Goal: Complete application form: Complete application form

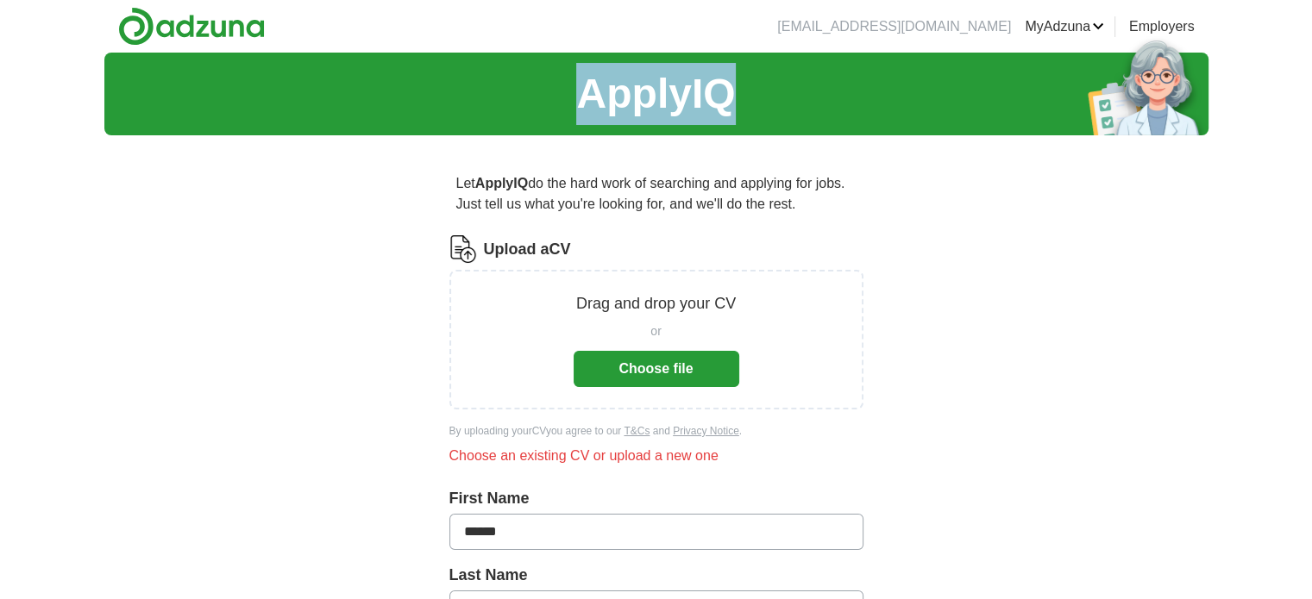
click at [678, 360] on button "Choose file" at bounding box center [657, 369] width 166 height 36
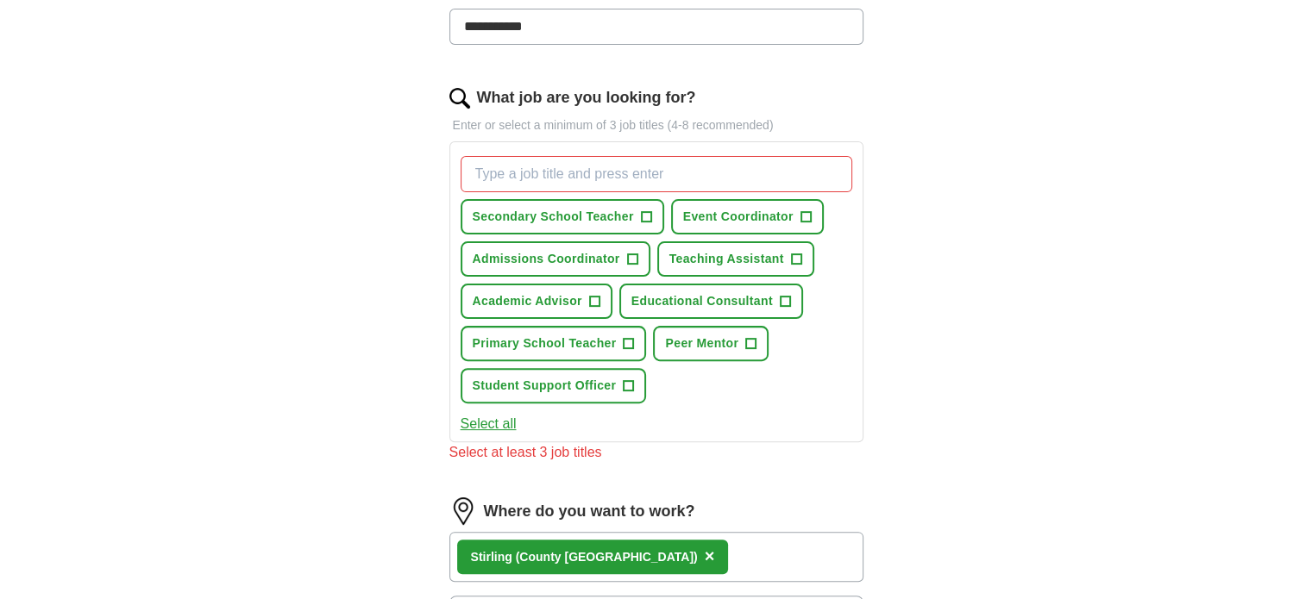
scroll to position [495, 0]
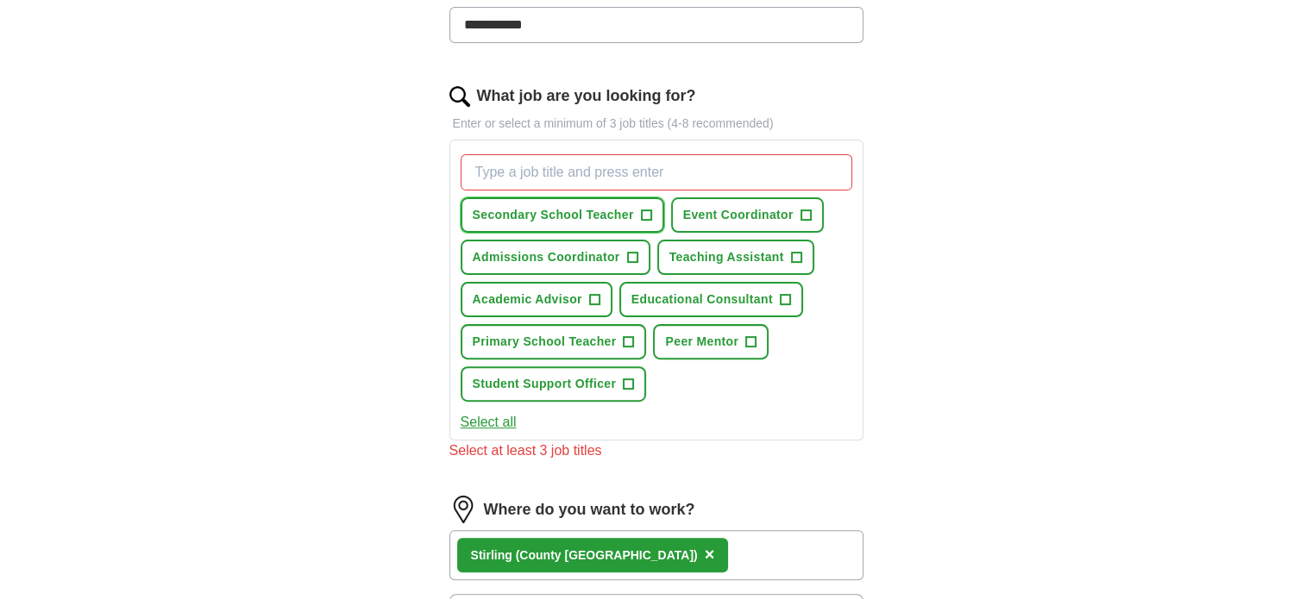
click at [649, 209] on span "+" at bounding box center [646, 216] width 10 height 14
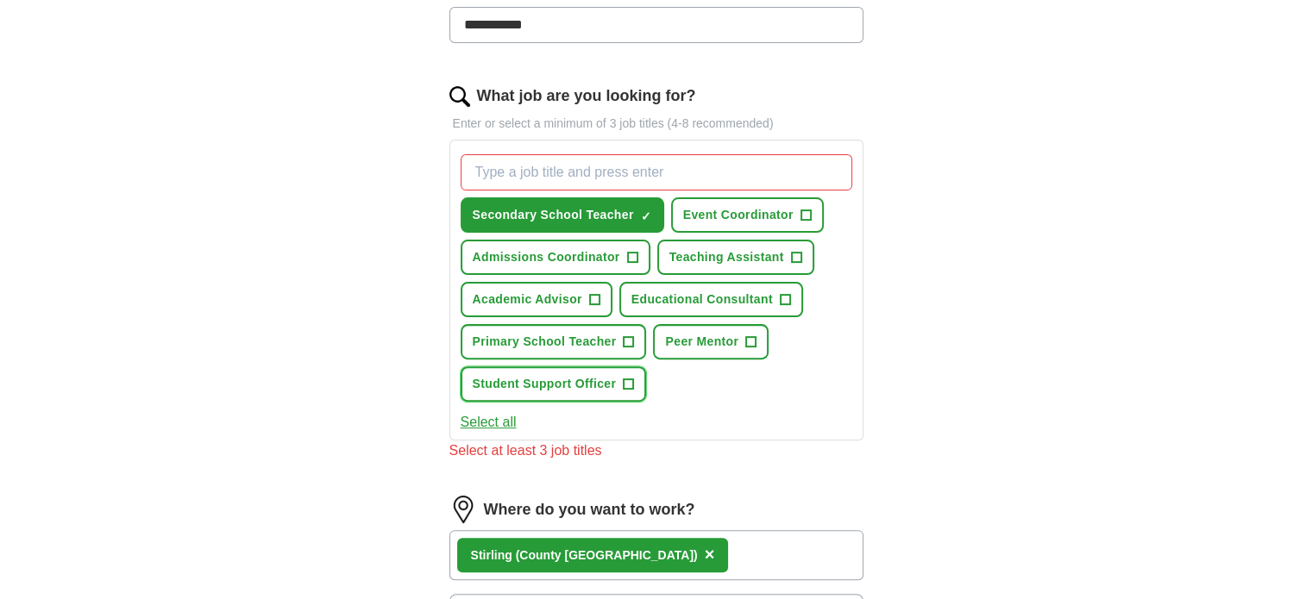
click at [628, 378] on span "+" at bounding box center [629, 385] width 10 height 14
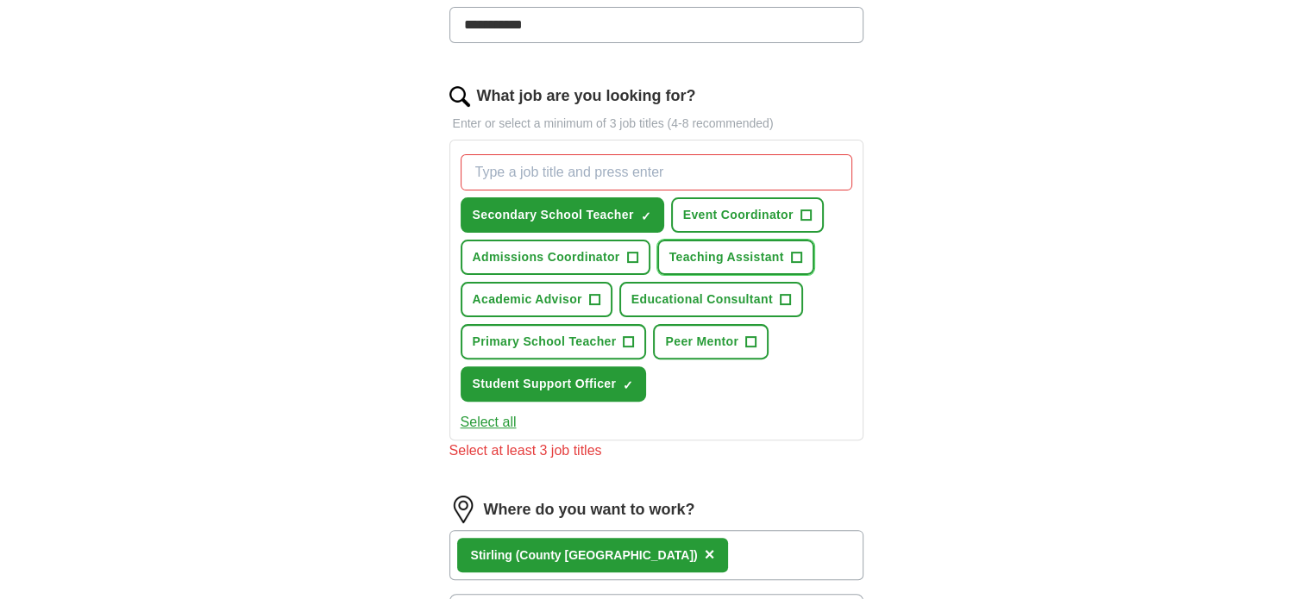
click at [797, 251] on span "+" at bounding box center [796, 258] width 10 height 14
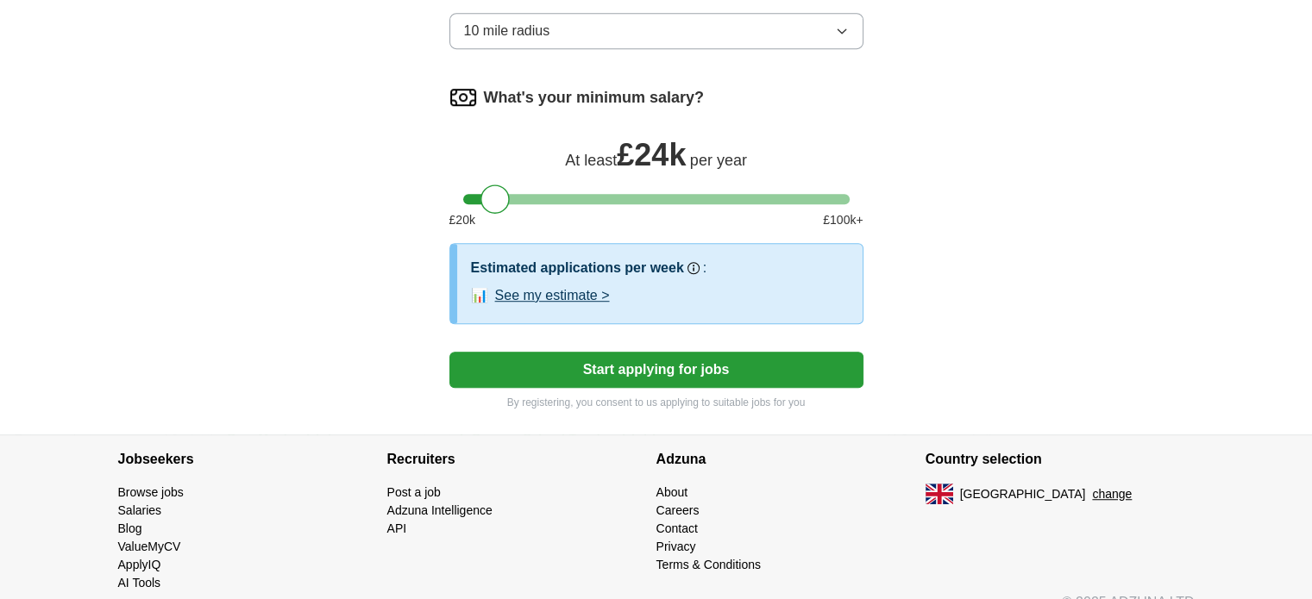
scroll to position [1056, 0]
click at [749, 361] on button "Start applying for jobs" at bounding box center [656, 370] width 414 height 36
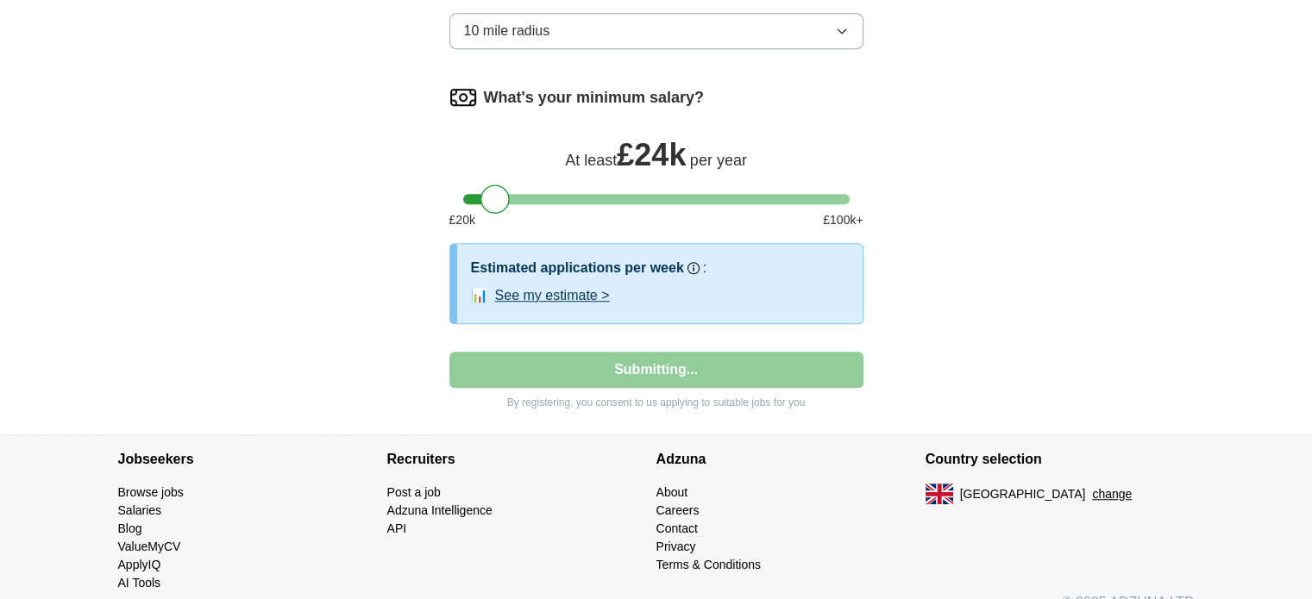
select select "**"
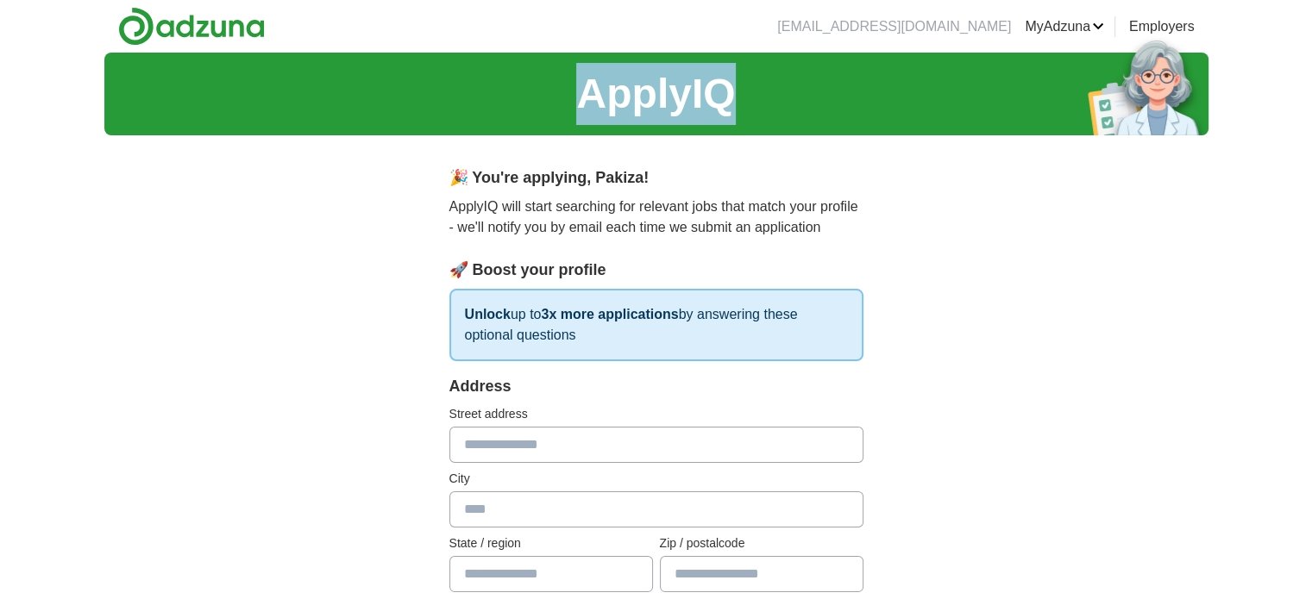
scroll to position [107, 0]
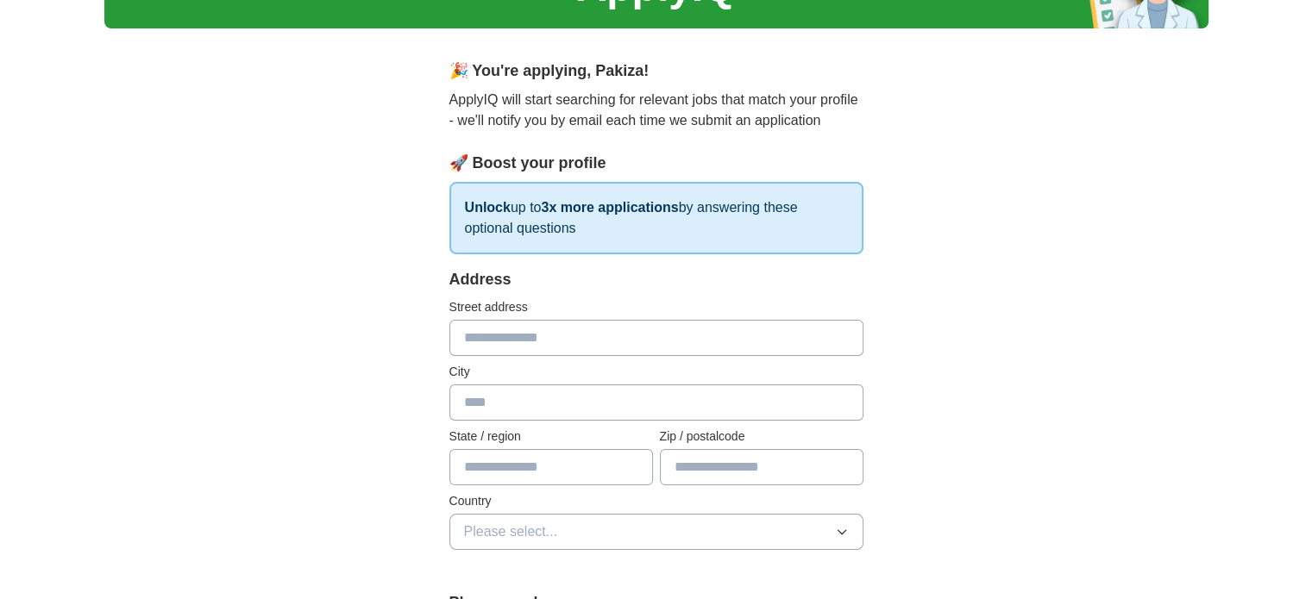
click at [479, 417] on input "text" at bounding box center [656, 403] width 414 height 36
type input "*"
type input "********"
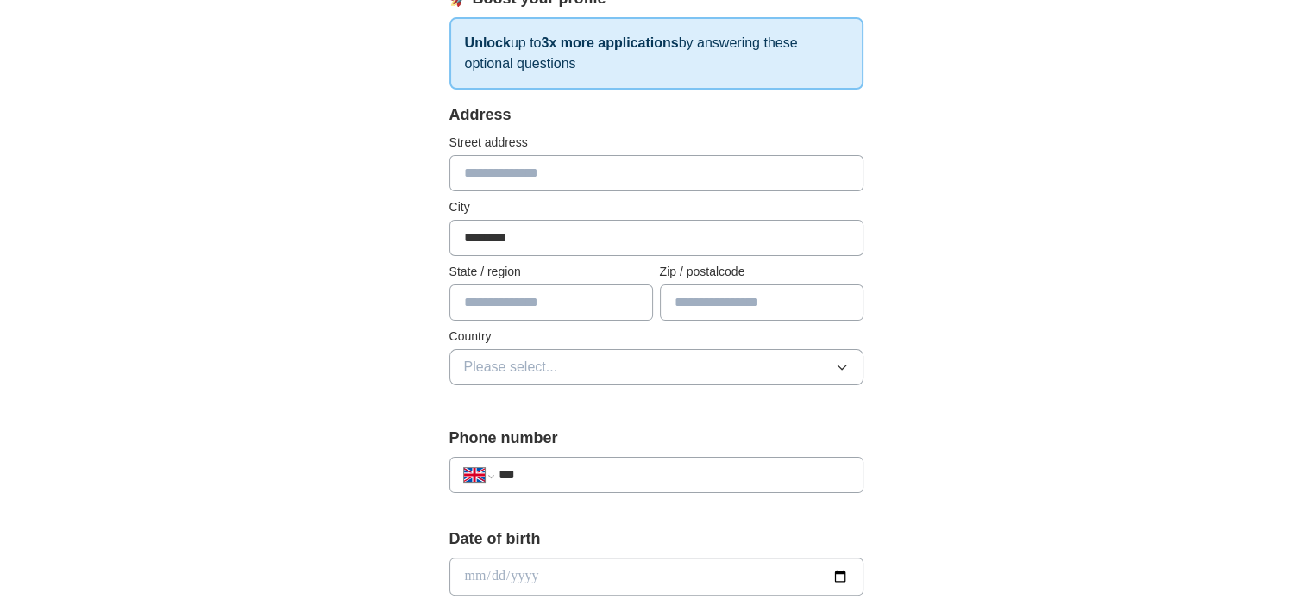
scroll to position [273, 0]
click at [747, 476] on input "***" at bounding box center [673, 474] width 350 height 21
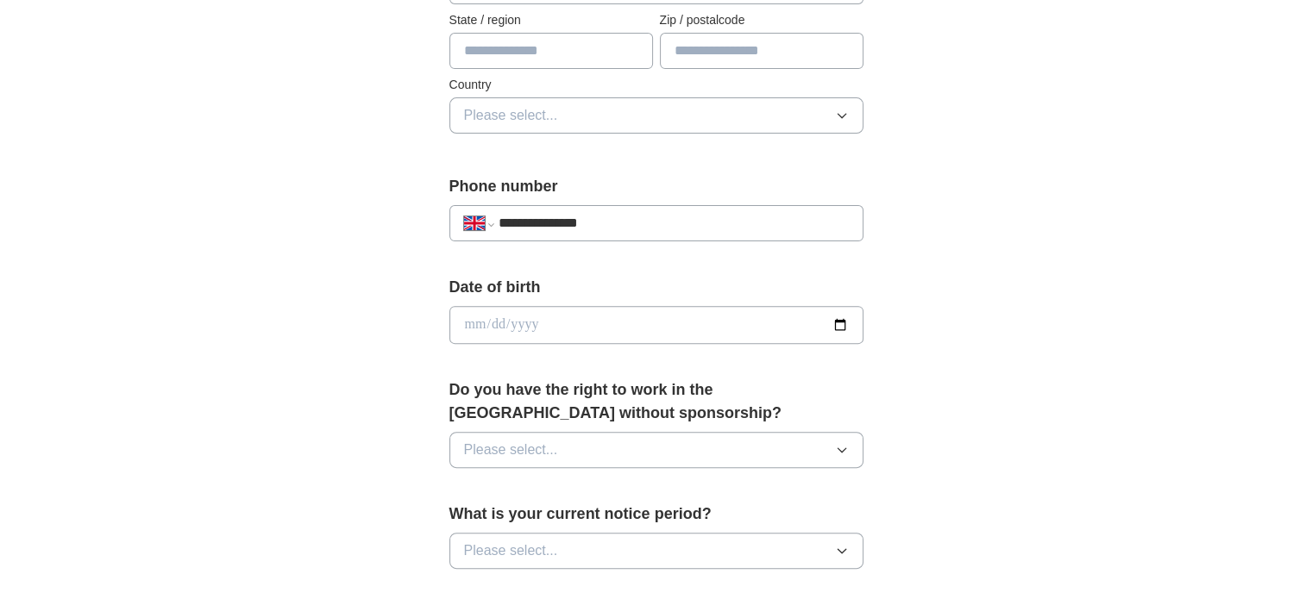
scroll to position [535, 0]
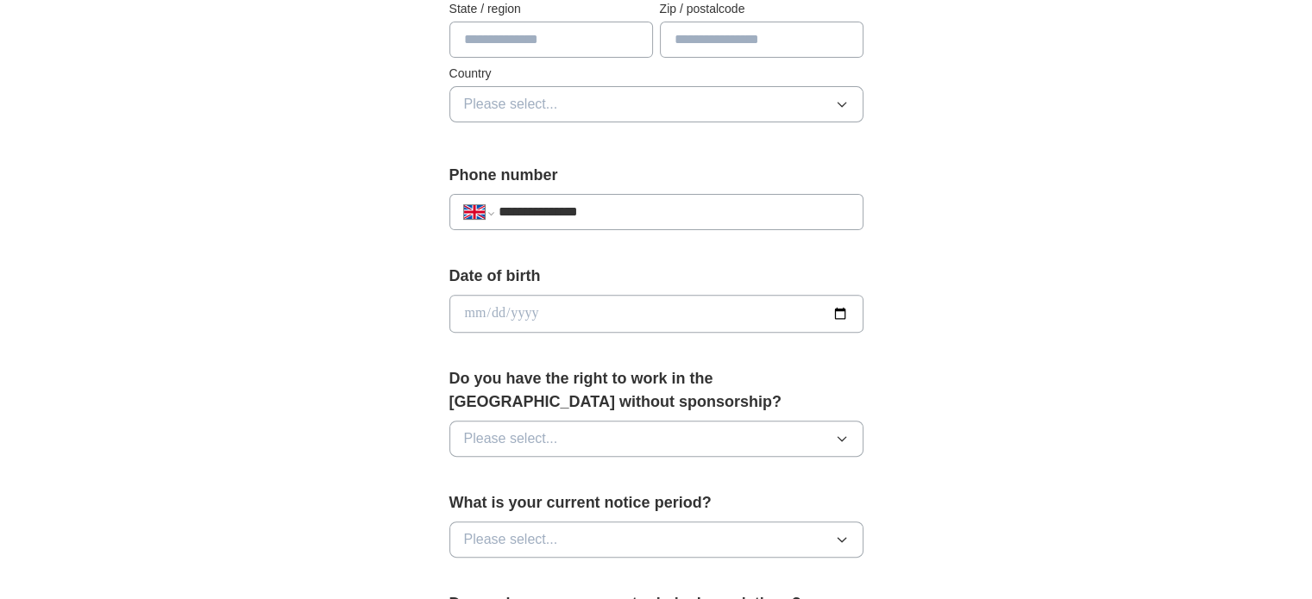
type input "**********"
click at [840, 432] on icon "button" at bounding box center [842, 439] width 14 height 14
click at [578, 468] on div "Yes" at bounding box center [656, 478] width 385 height 21
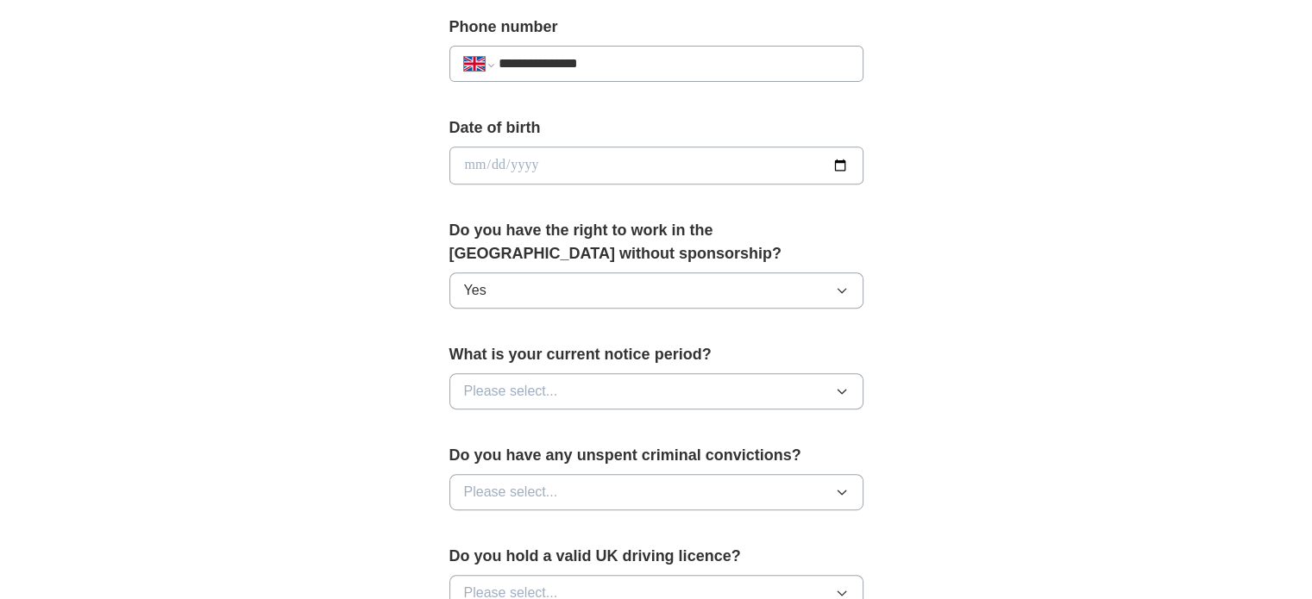
scroll to position [686, 0]
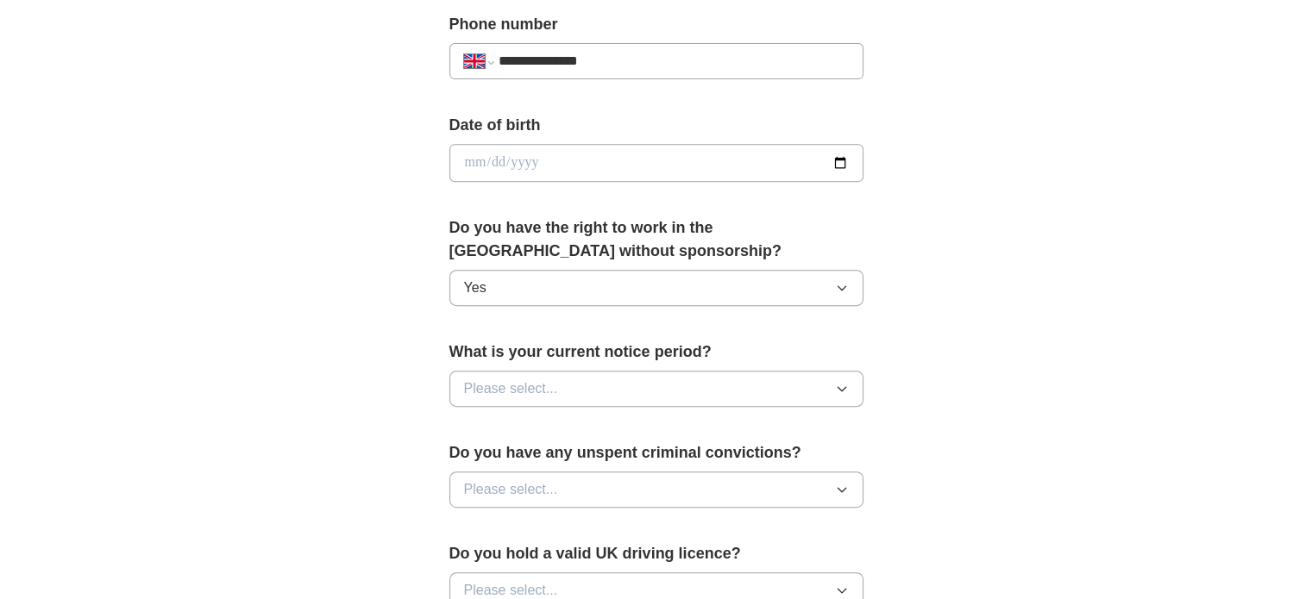
click at [836, 382] on icon "button" at bounding box center [842, 389] width 14 height 14
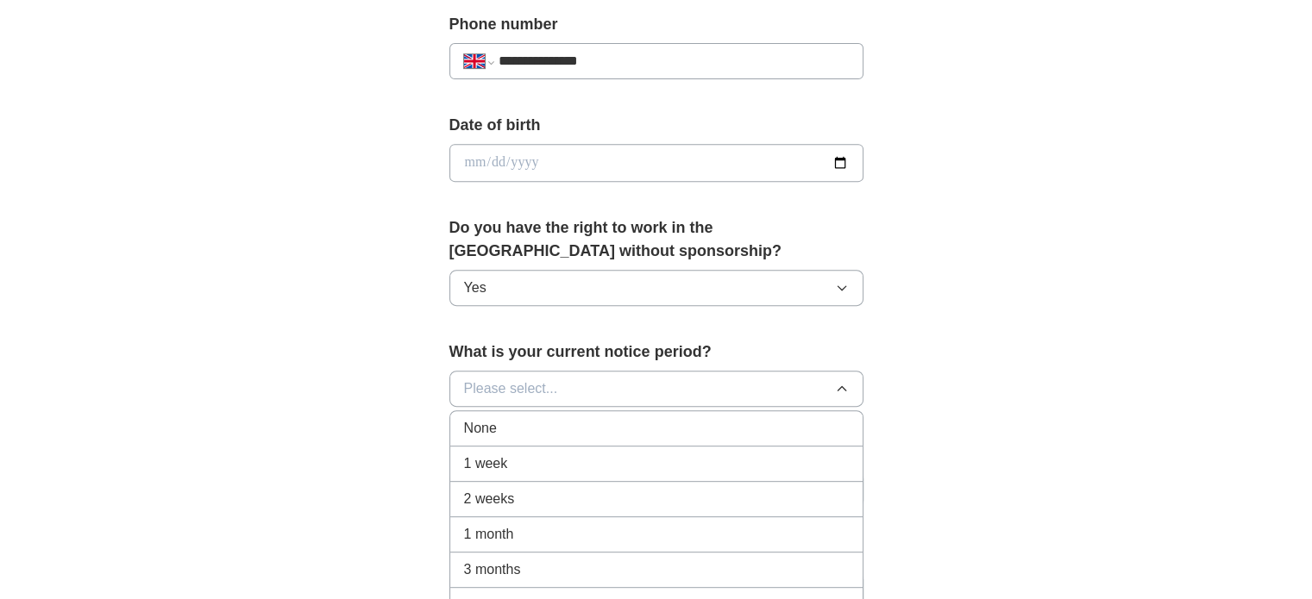
click at [501, 462] on span "1 week" at bounding box center [486, 464] width 44 height 21
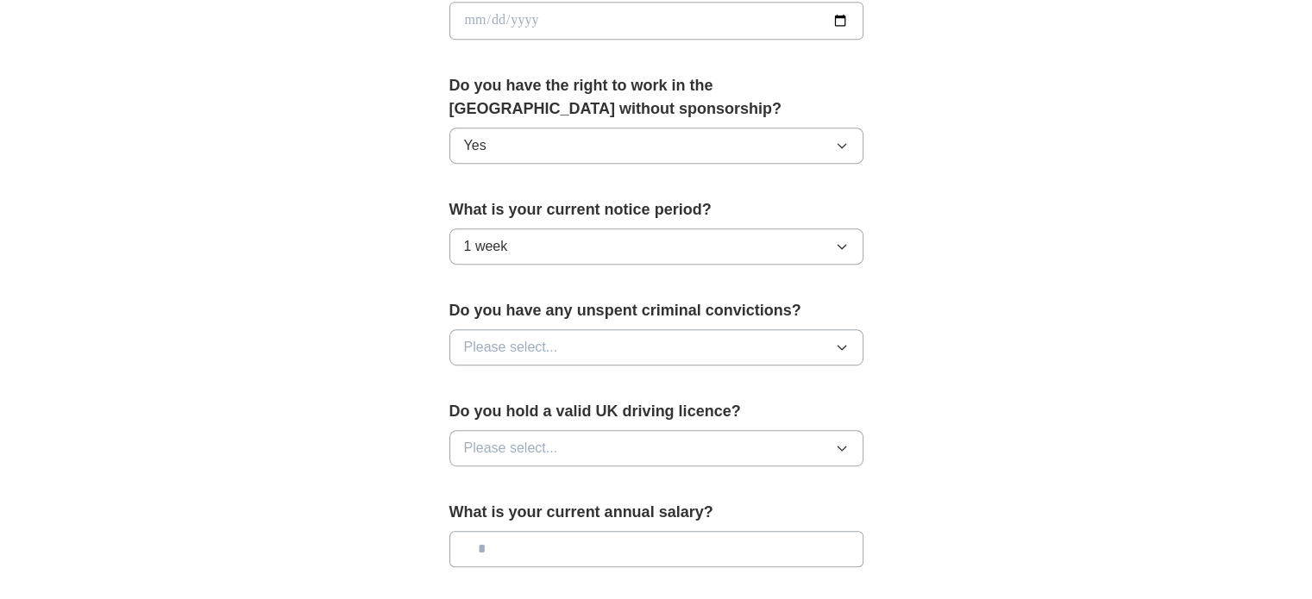
scroll to position [840, 0]
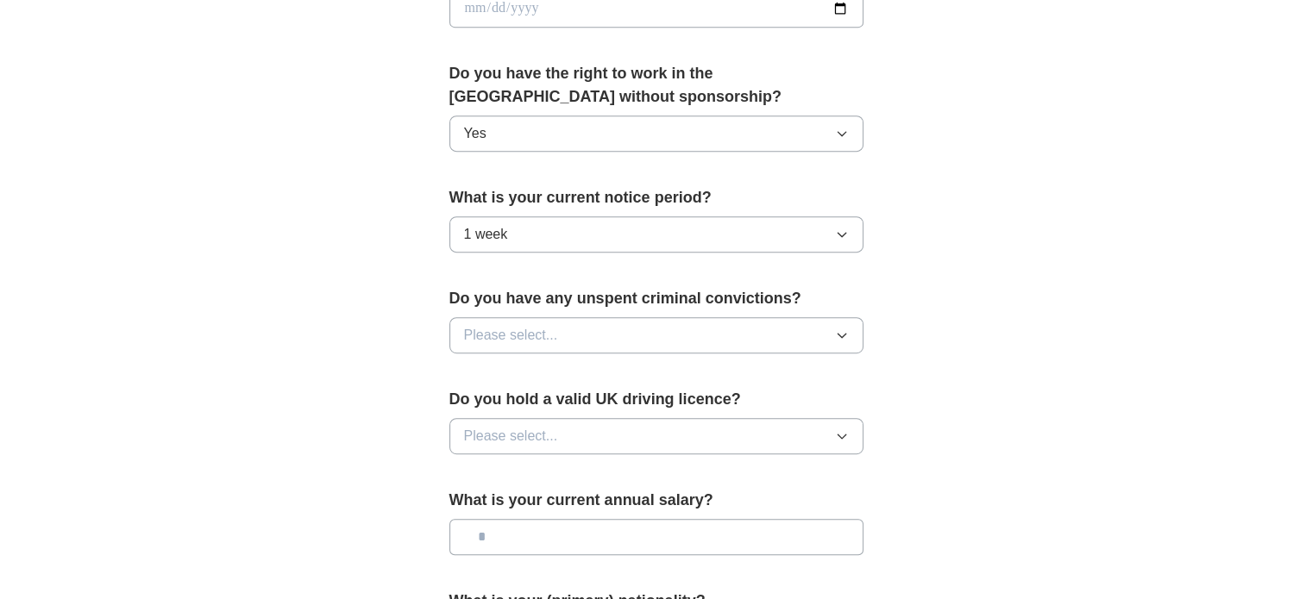
click at [844, 329] on icon "button" at bounding box center [842, 336] width 14 height 14
click at [484, 404] on div "No" at bounding box center [656, 410] width 385 height 21
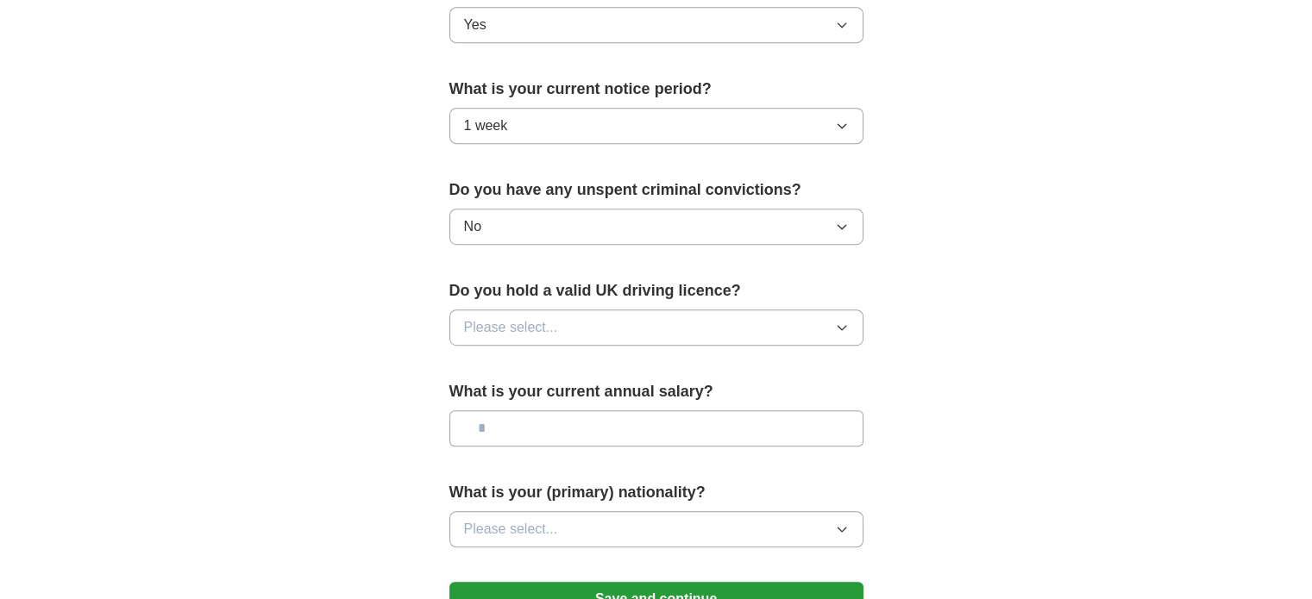
scroll to position [973, 0]
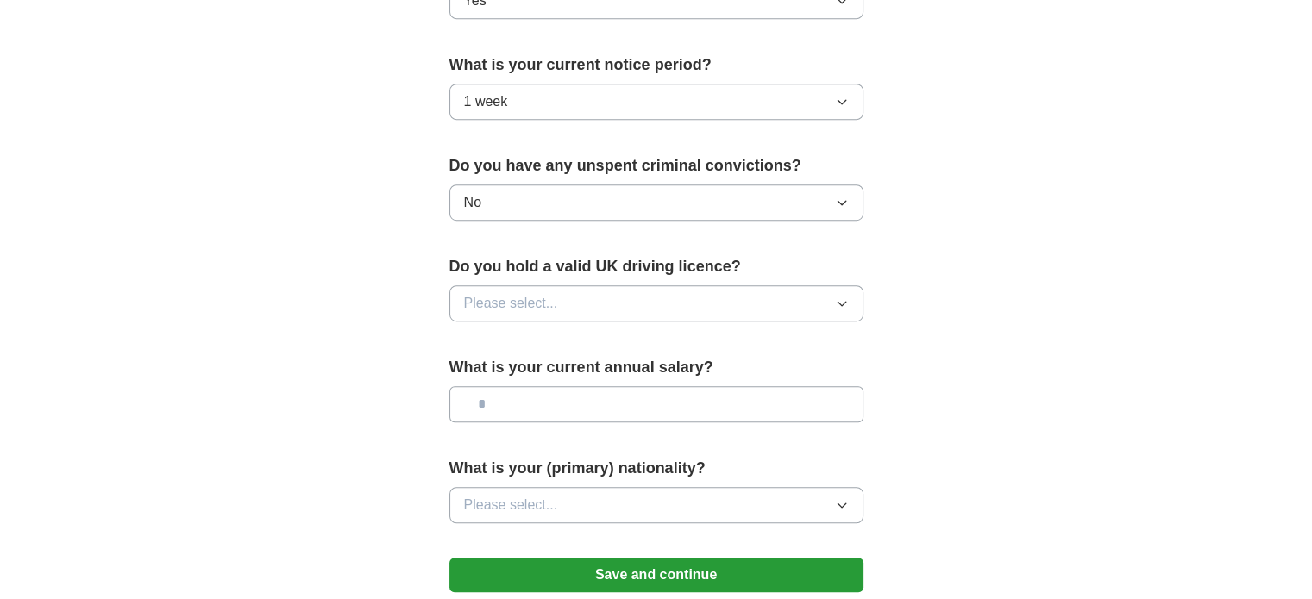
click at [838, 297] on icon "button" at bounding box center [842, 304] width 14 height 14
click at [511, 370] on div "No" at bounding box center [656, 378] width 385 height 21
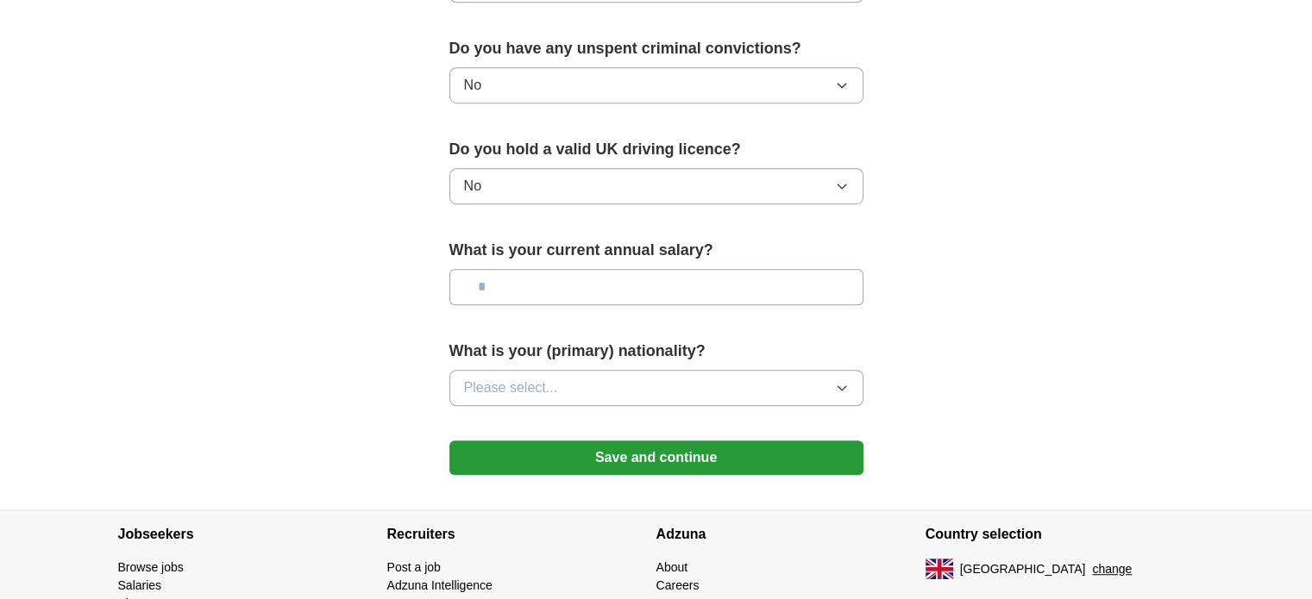
scroll to position [1092, 0]
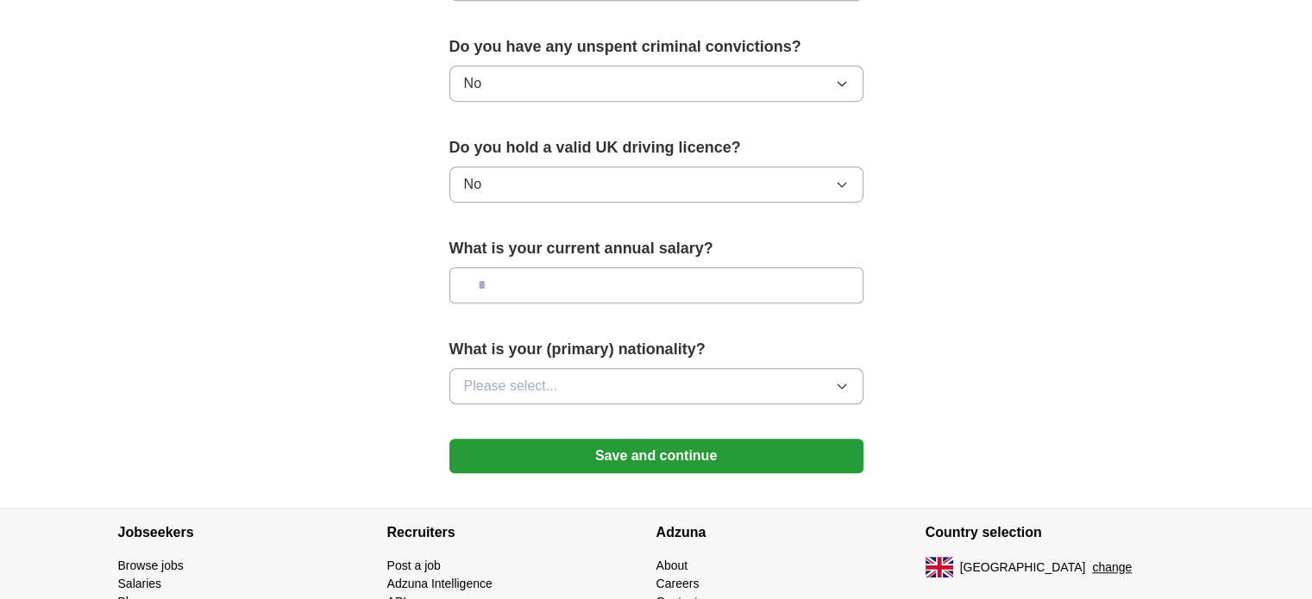
click at [639, 293] on input "text" at bounding box center [656, 285] width 414 height 36
type input "*******"
click at [842, 380] on icon "button" at bounding box center [842, 387] width 14 height 14
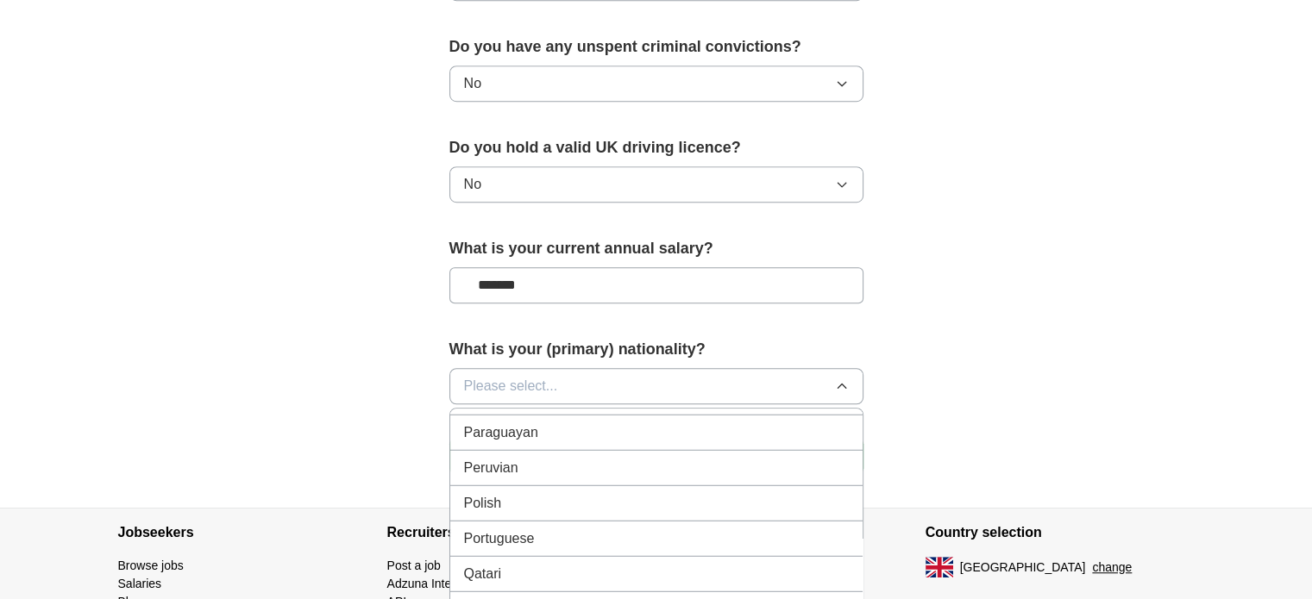
scroll to position [4723, 0]
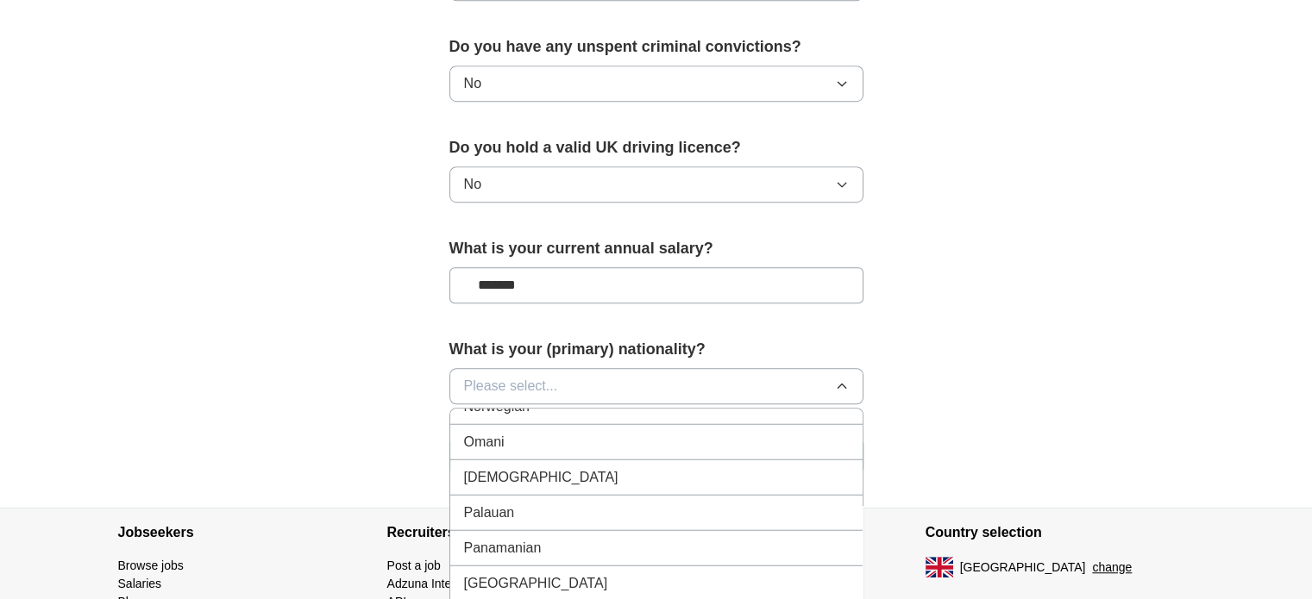
click at [494, 467] on span "[DEMOGRAPHIC_DATA]" at bounding box center [541, 477] width 154 height 21
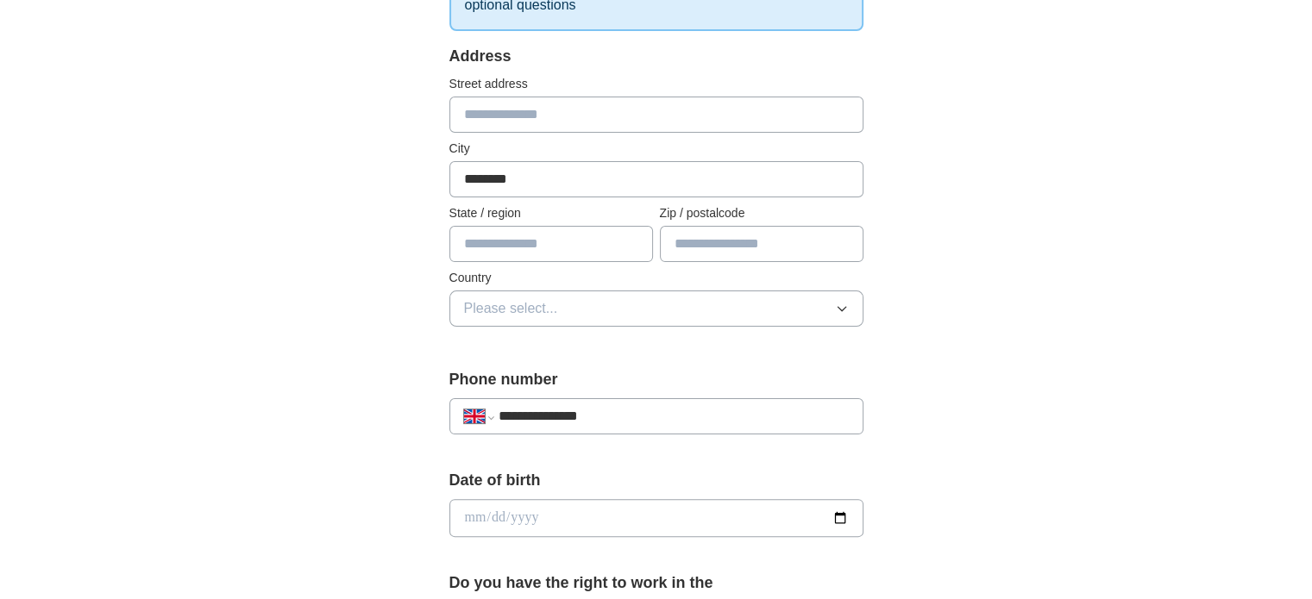
scroll to position [329, 0]
click at [728, 242] on input "text" at bounding box center [762, 245] width 204 height 36
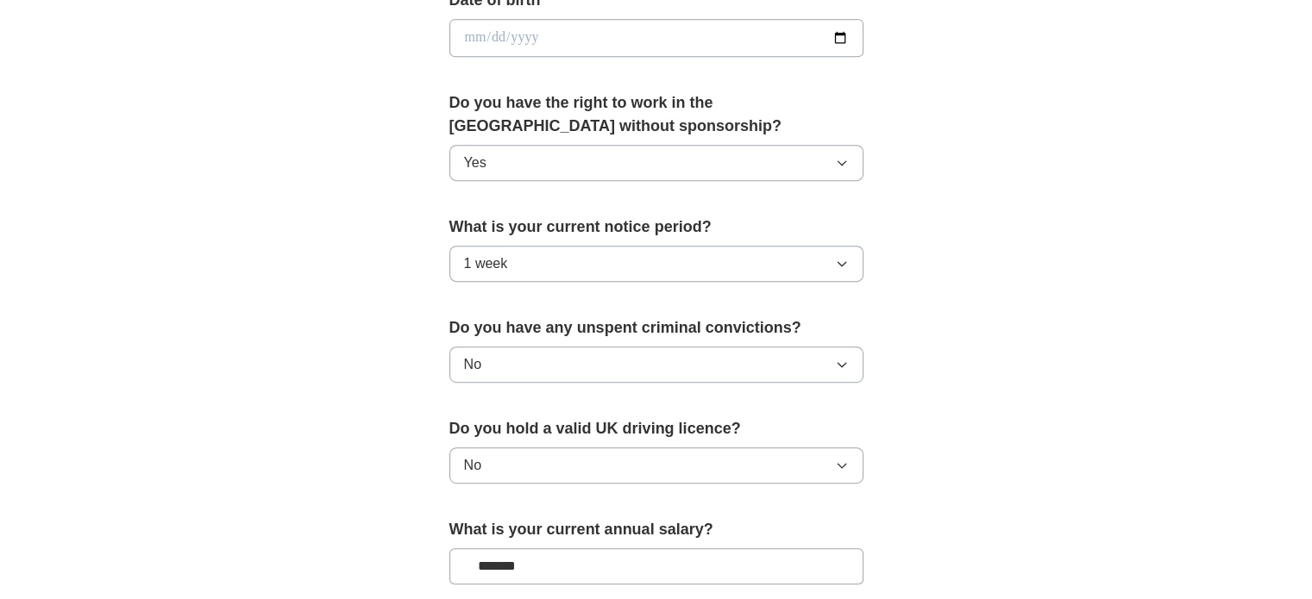
scroll to position [1187, 0]
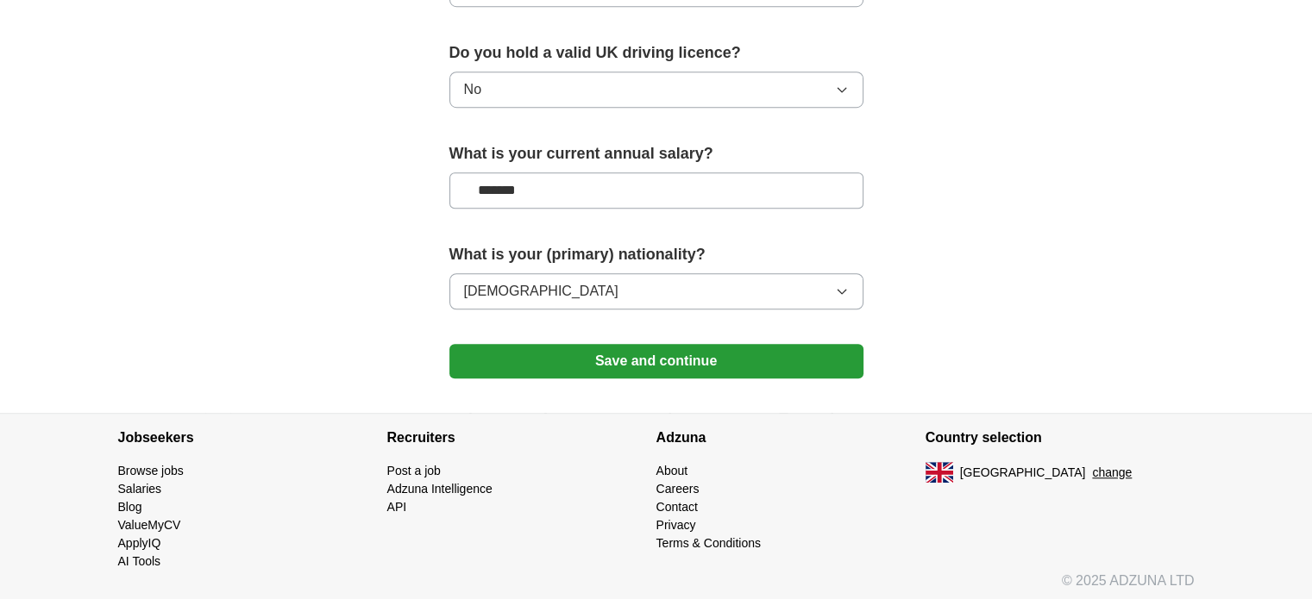
type input "******"
click at [718, 355] on button "Save and continue" at bounding box center [656, 361] width 414 height 35
